Goal: Find contact information: Find contact information

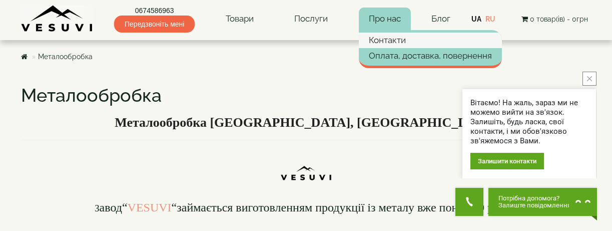
click at [395, 43] on link "Контакти" at bounding box center [430, 40] width 143 height 15
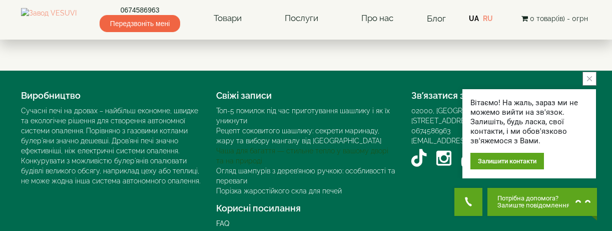
scroll to position [386, 0]
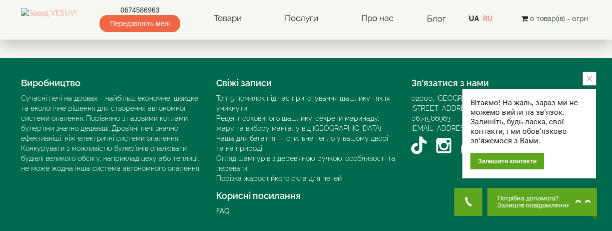
click at [589, 77] on icon "close button" at bounding box center [589, 78] width 5 height 5
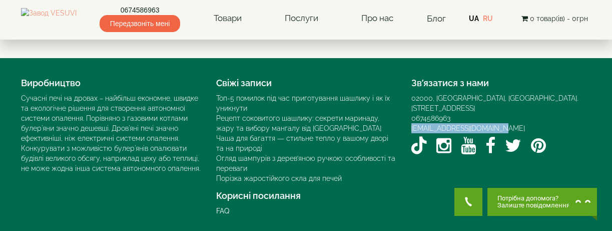
drag, startPoint x: 505, startPoint y: 116, endPoint x: 409, endPoint y: 118, distance: 96.5
click at [409, 118] on div "Зв’язатися з нами 02000, [GEOGRAPHIC_DATA], [GEOGRAPHIC_DATA]. [STREET_ADDRESS]…" at bounding box center [501, 115] width 195 height 85
drag, startPoint x: 504, startPoint y: 119, endPoint x: 409, endPoint y: 118, distance: 95.0
click at [409, 118] on div "Зв’язатися з нами 02000, [GEOGRAPHIC_DATA], [GEOGRAPHIC_DATA]. [STREET_ADDRESS]…" at bounding box center [501, 115] width 195 height 85
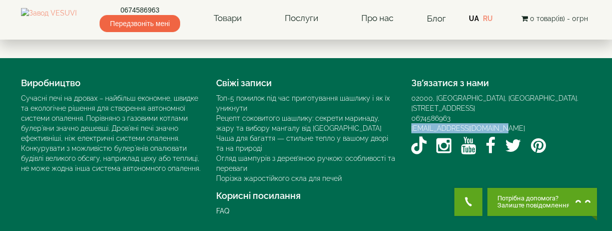
click at [409, 118] on div "Зв’язатися з нами 02000, [GEOGRAPHIC_DATA], [GEOGRAPHIC_DATA]. [STREET_ADDRESS]…" at bounding box center [501, 115] width 195 height 85
drag, startPoint x: 501, startPoint y: 117, endPoint x: 411, endPoint y: 118, distance: 90.0
click at [411, 123] on div "[EMAIL_ADDRESS][DOMAIN_NAME]" at bounding box center [501, 128] width 180 height 10
copy link "[EMAIL_ADDRESS][DOMAIN_NAME]"
